Goal: Task Accomplishment & Management: Use online tool/utility

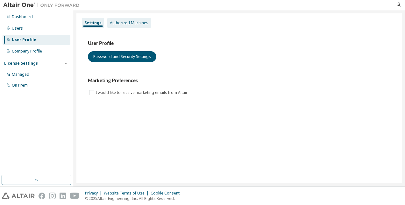
click at [115, 21] on div "Authorized Machines" at bounding box center [129, 22] width 38 height 5
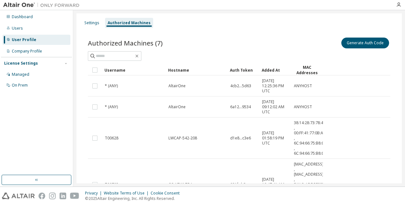
click at [359, 37] on div "Generate Auth Code" at bounding box center [314, 42] width 151 height 13
click at [355, 41] on button "Generate Auth Code" at bounding box center [365, 43] width 48 height 11
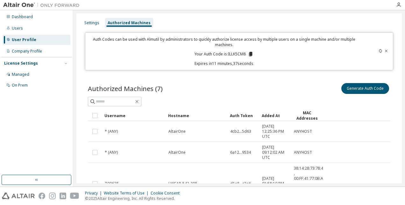
click at [299, 83] on div "Generate Auth Code" at bounding box center [314, 88] width 151 height 13
